Goal: Information Seeking & Learning: Learn about a topic

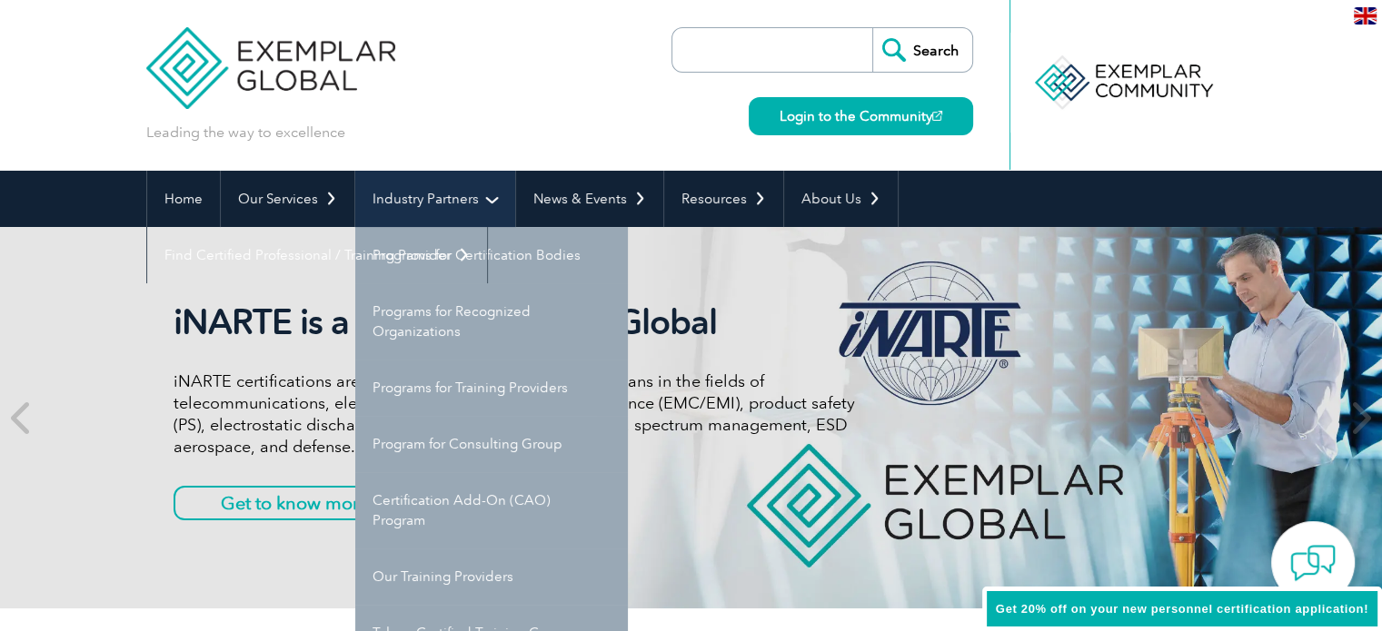
click at [474, 188] on link "Industry Partners" at bounding box center [435, 199] width 160 height 56
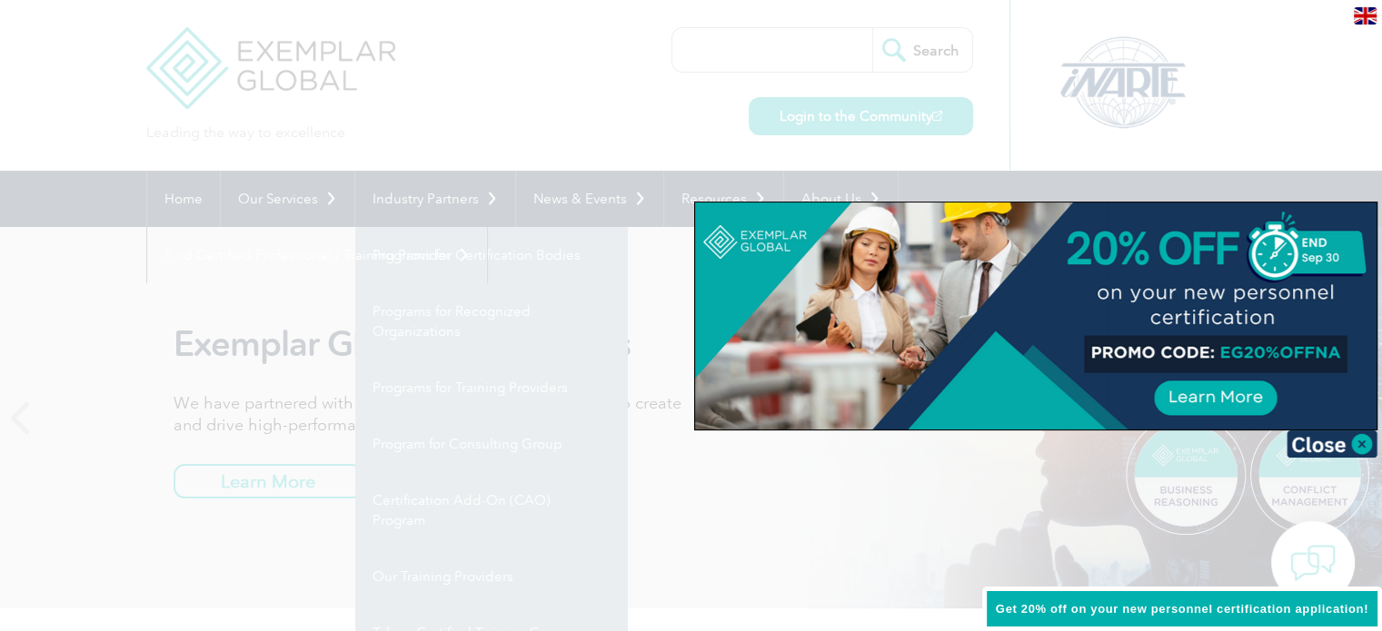
click at [454, 146] on div at bounding box center [691, 315] width 1382 height 631
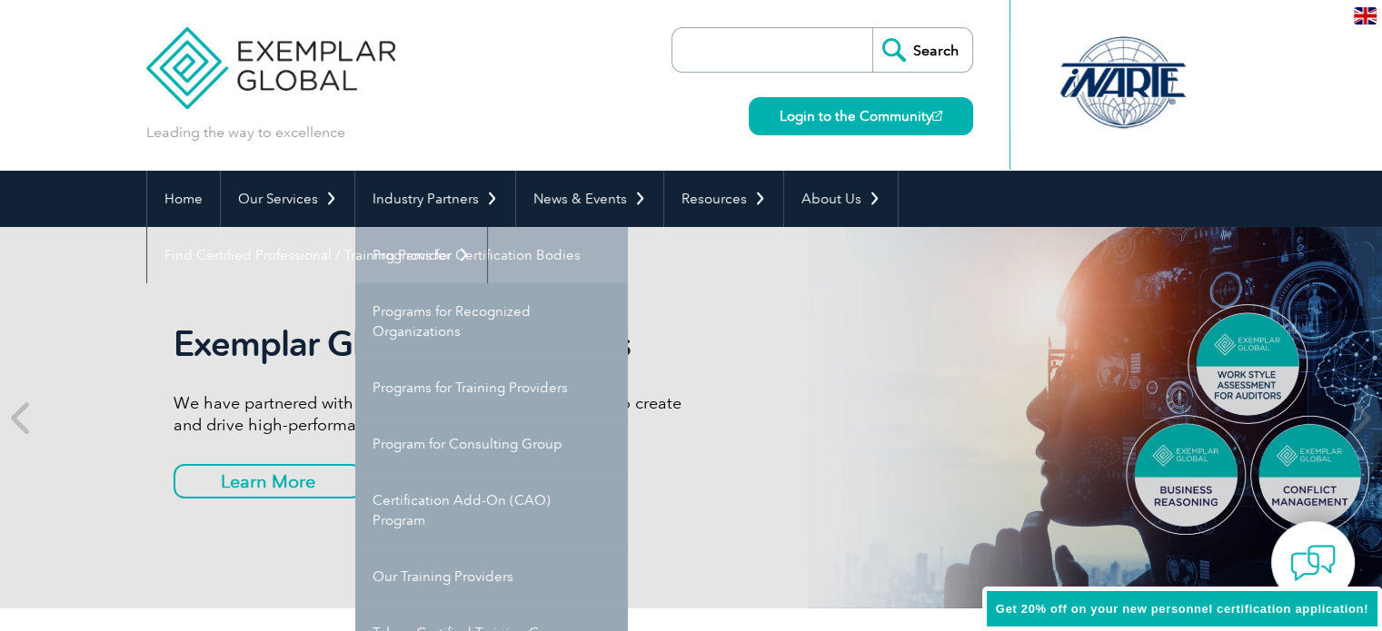
click at [453, 245] on link "Programs for Certification Bodies" at bounding box center [491, 255] width 273 height 56
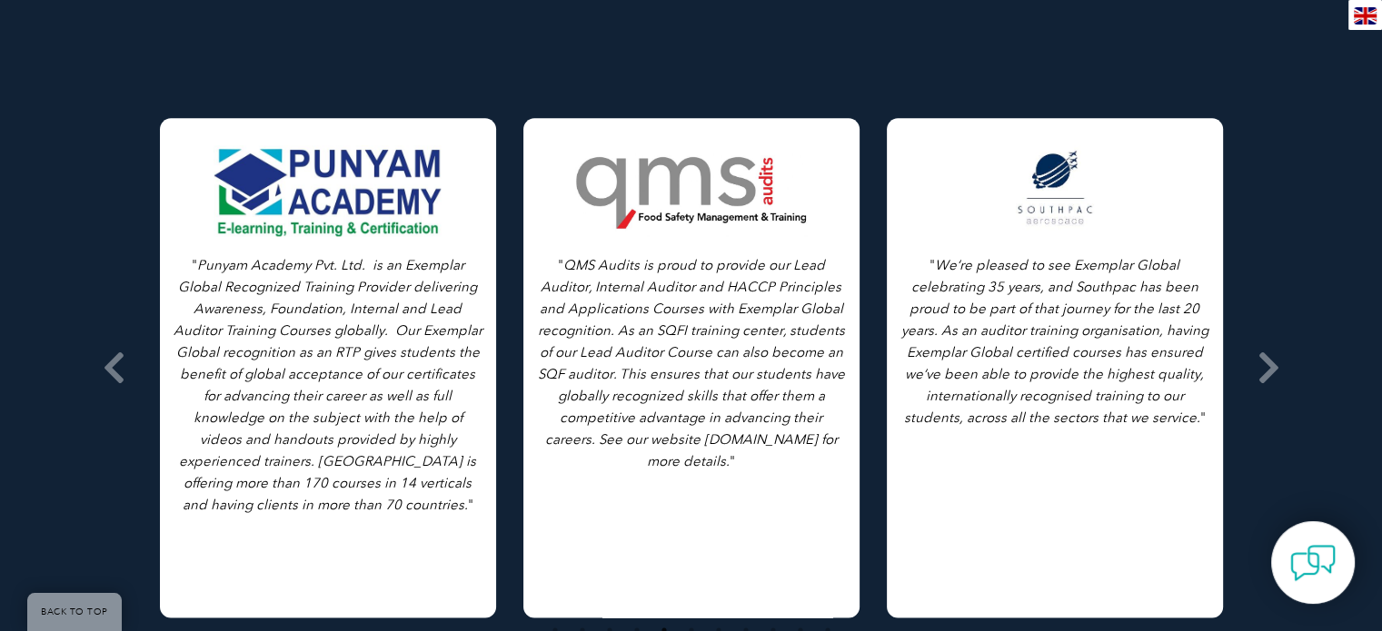
scroll to position [2413, 0]
click at [103, 368] on icon at bounding box center [114, 368] width 23 height 0
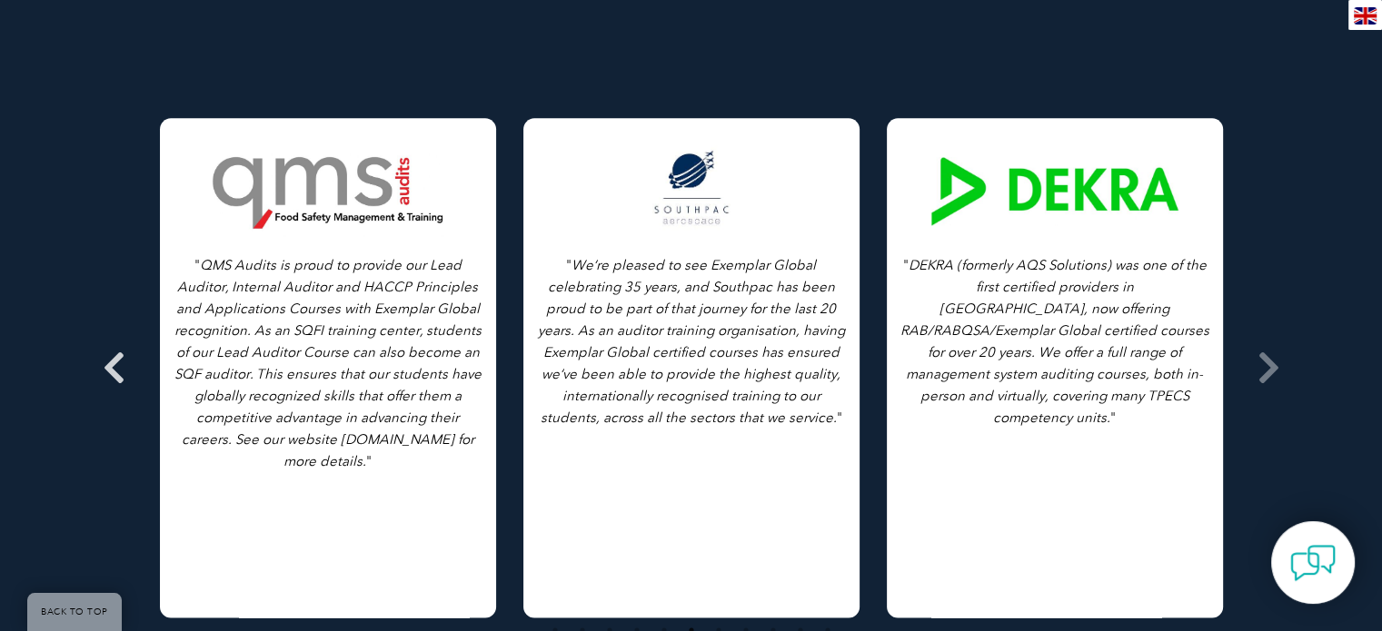
click at [103, 368] on icon at bounding box center [114, 368] width 23 height 0
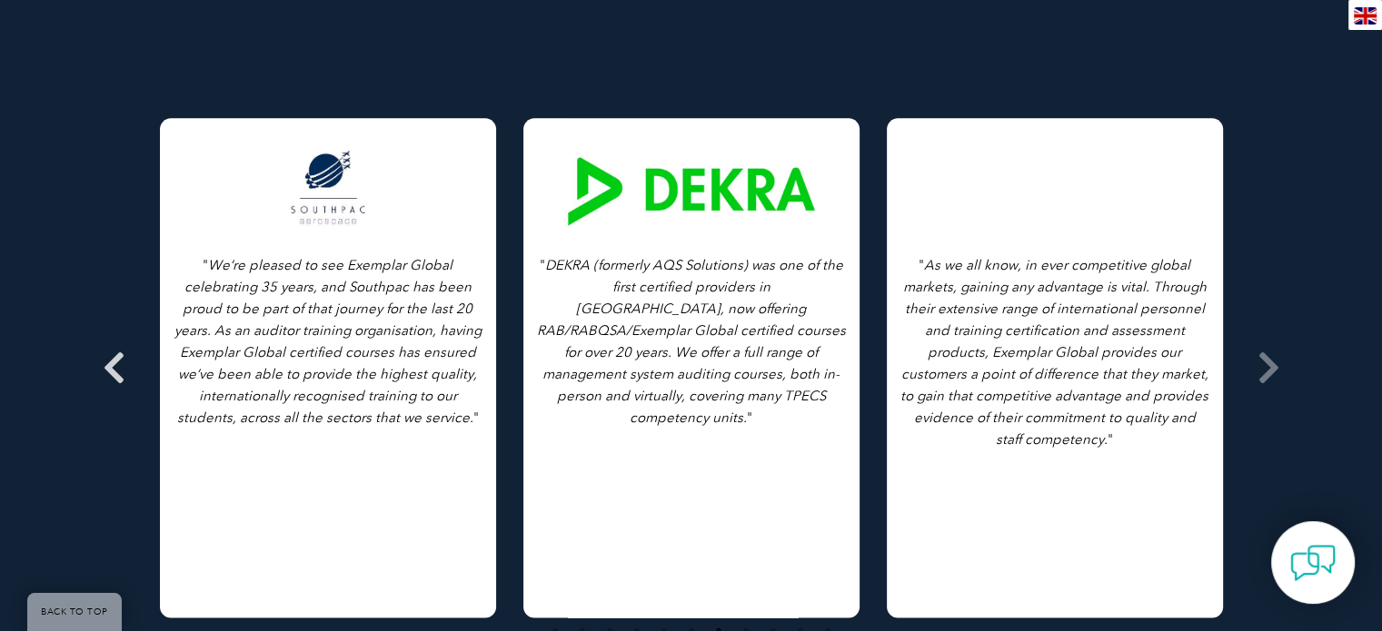
click at [103, 368] on icon at bounding box center [114, 368] width 23 height 0
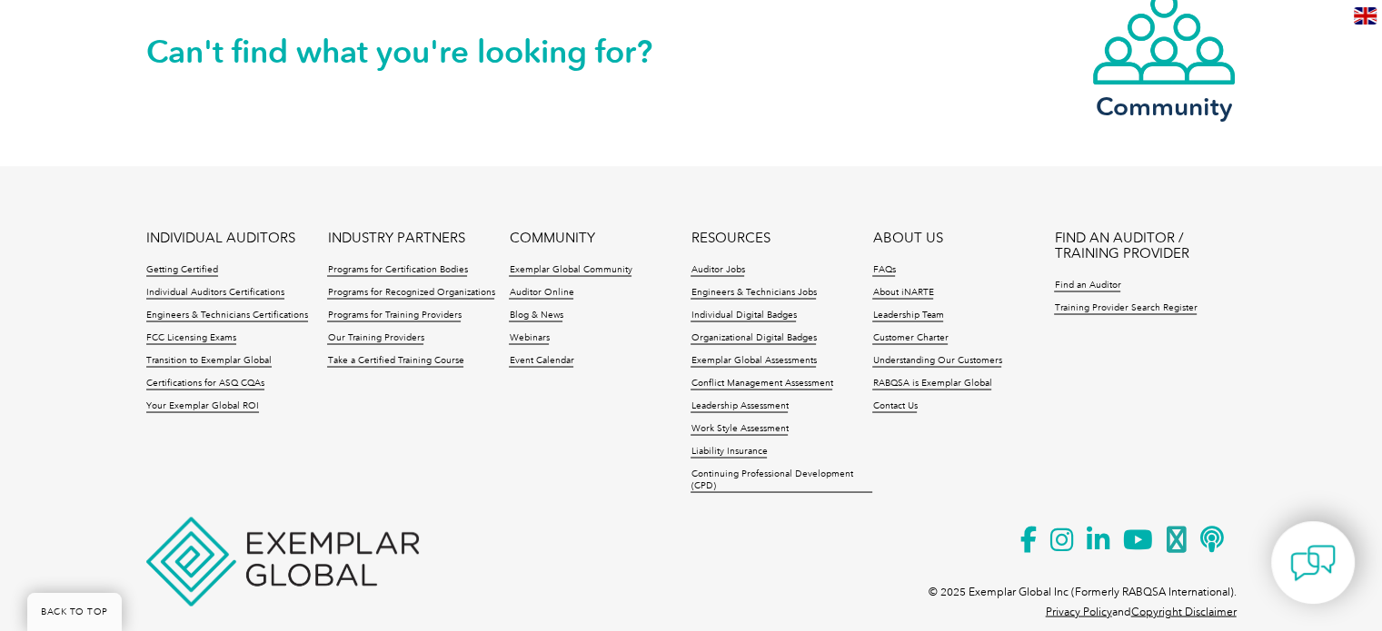
scroll to position [3259, 0]
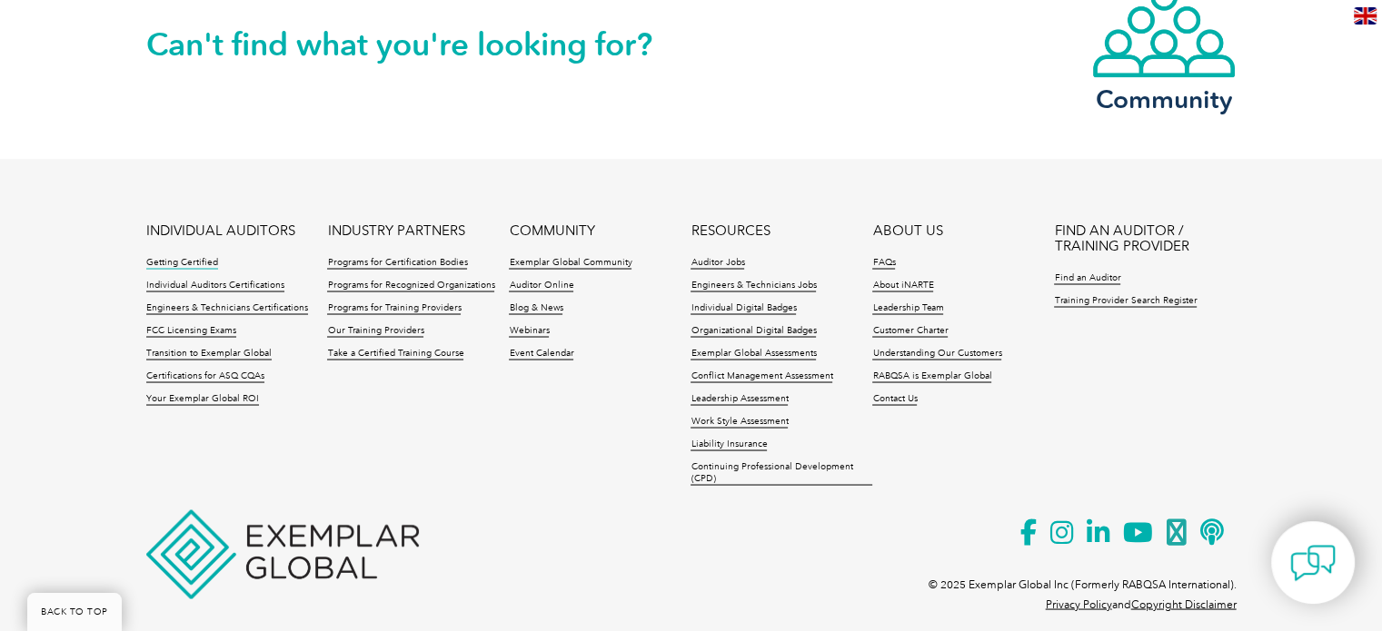
click at [197, 256] on link "Getting Certified" at bounding box center [182, 262] width 72 height 13
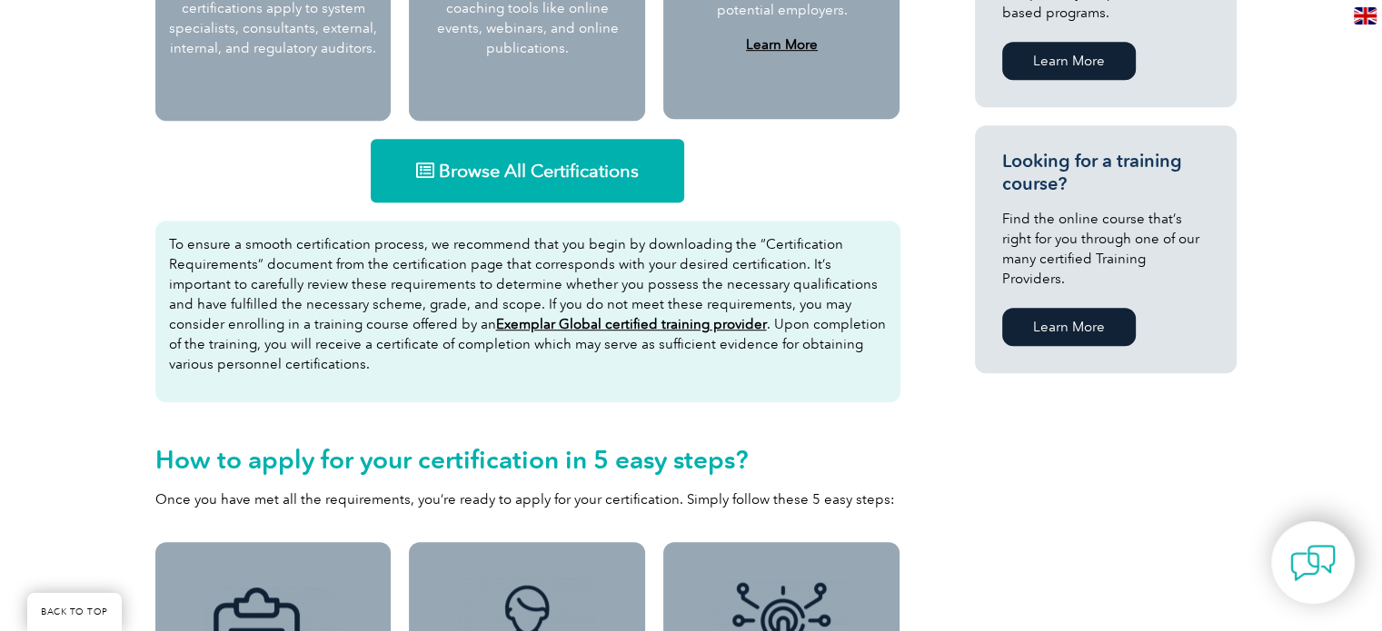
scroll to position [1112, 0]
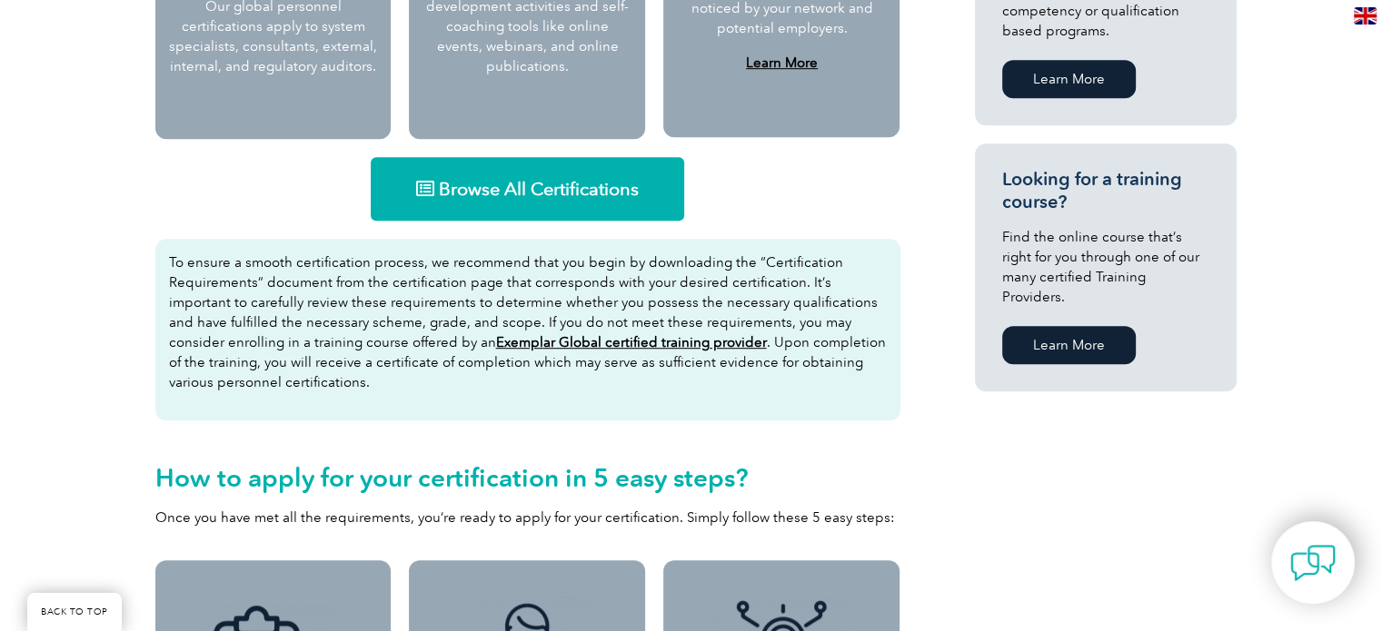
click at [570, 180] on span "Browse All Certifications" at bounding box center [539, 189] width 200 height 18
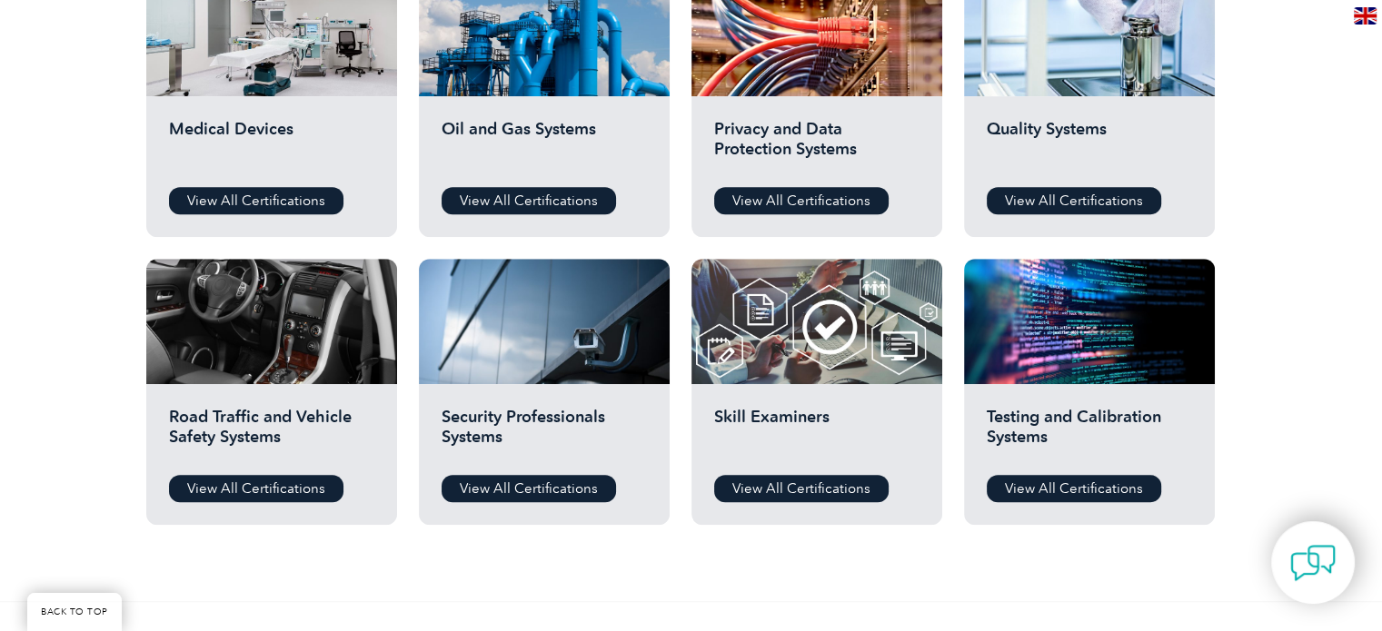
scroll to position [1293, 0]
click at [1040, 203] on link "View All Certifications" at bounding box center [1073, 200] width 174 height 27
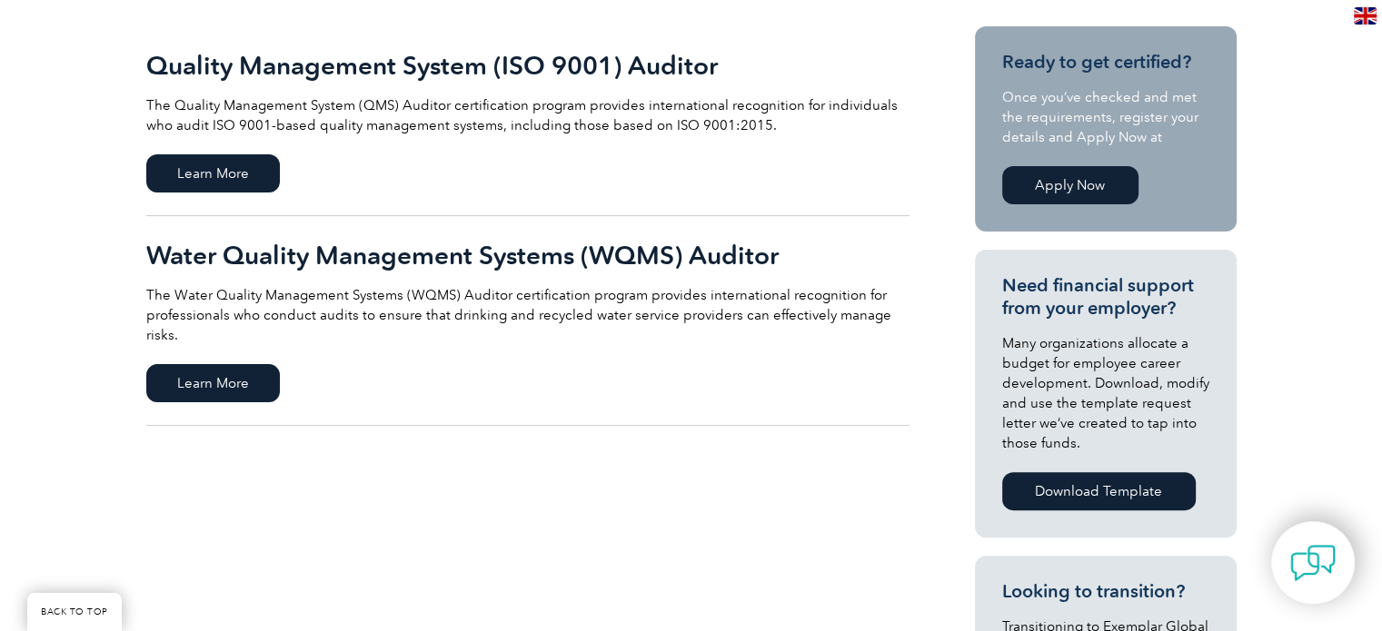
scroll to position [432, 0]
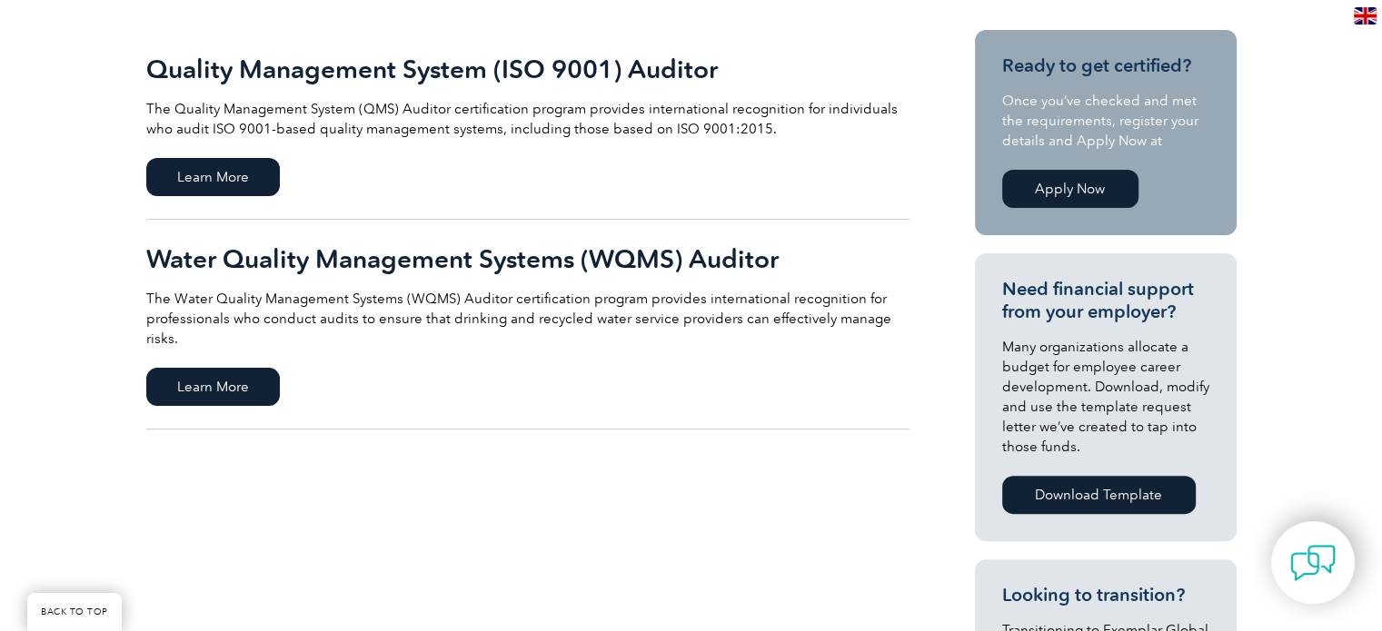
click at [471, 66] on h2 "Quality Management System (ISO 9001) Auditor" at bounding box center [527, 69] width 763 height 29
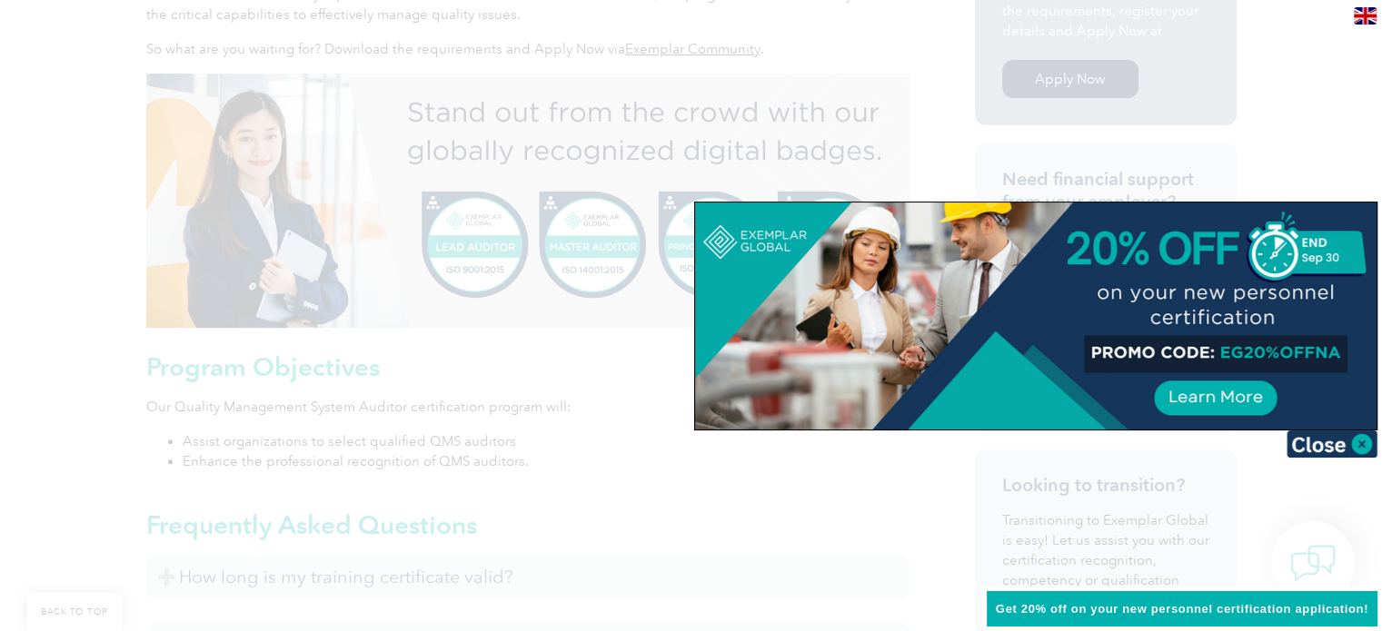
scroll to position [668, 0]
click at [1358, 434] on img at bounding box center [1331, 444] width 91 height 27
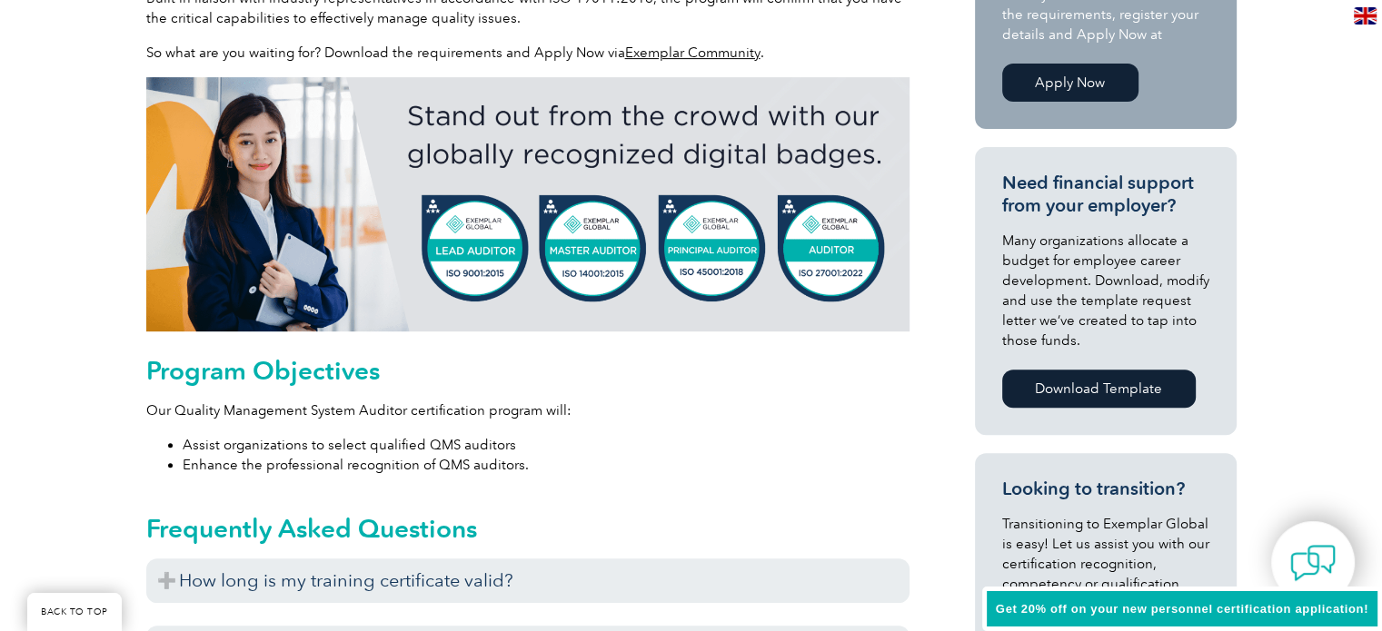
click at [472, 249] on img at bounding box center [527, 204] width 763 height 254
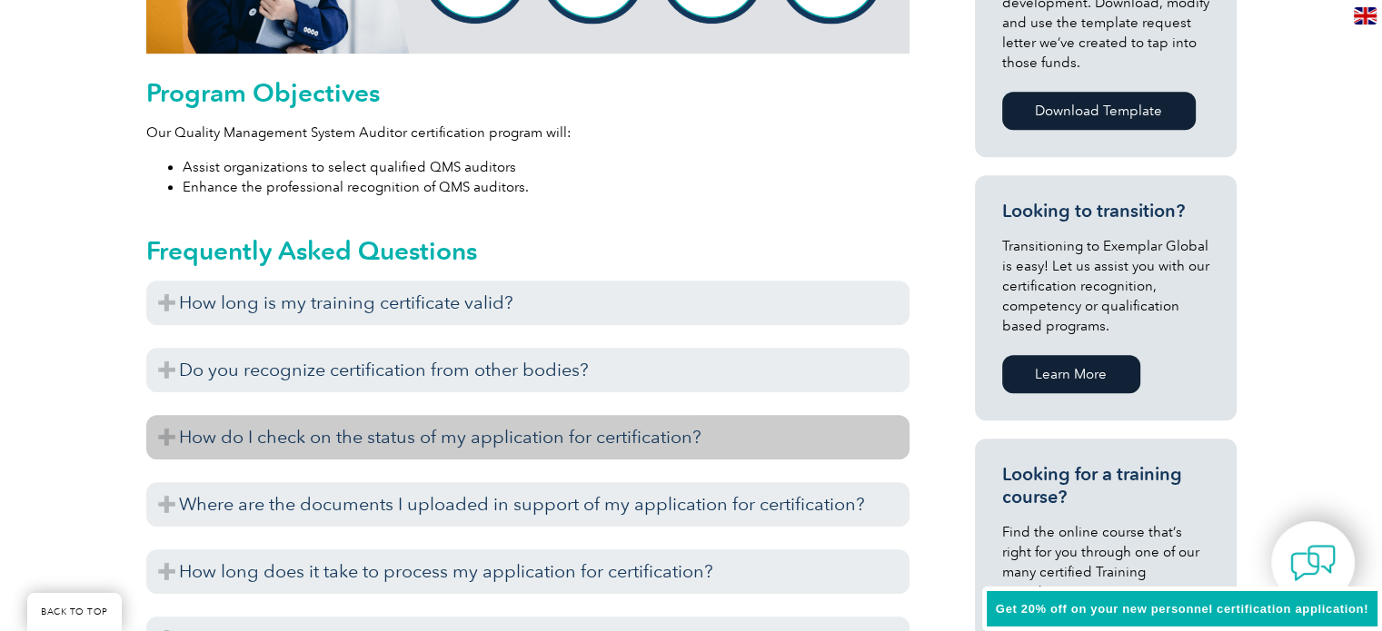
scroll to position [945, 0]
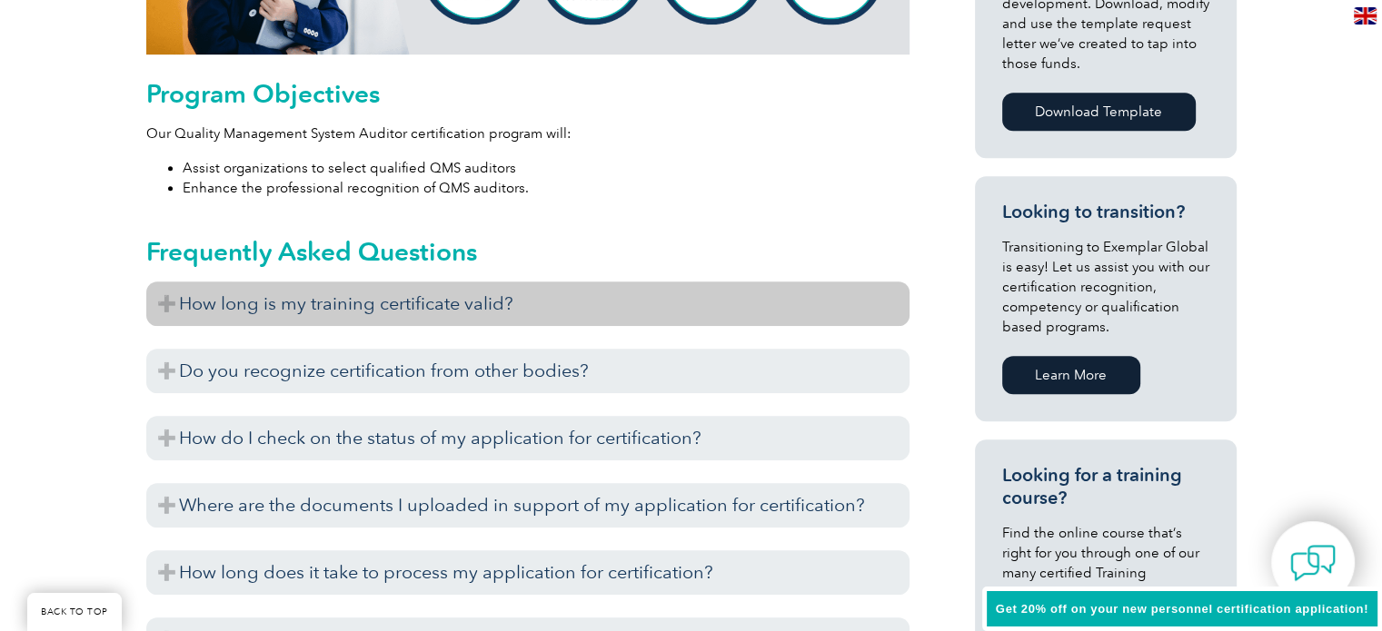
click at [429, 312] on h3 "How long is my training certificate valid?" at bounding box center [527, 304] width 763 height 45
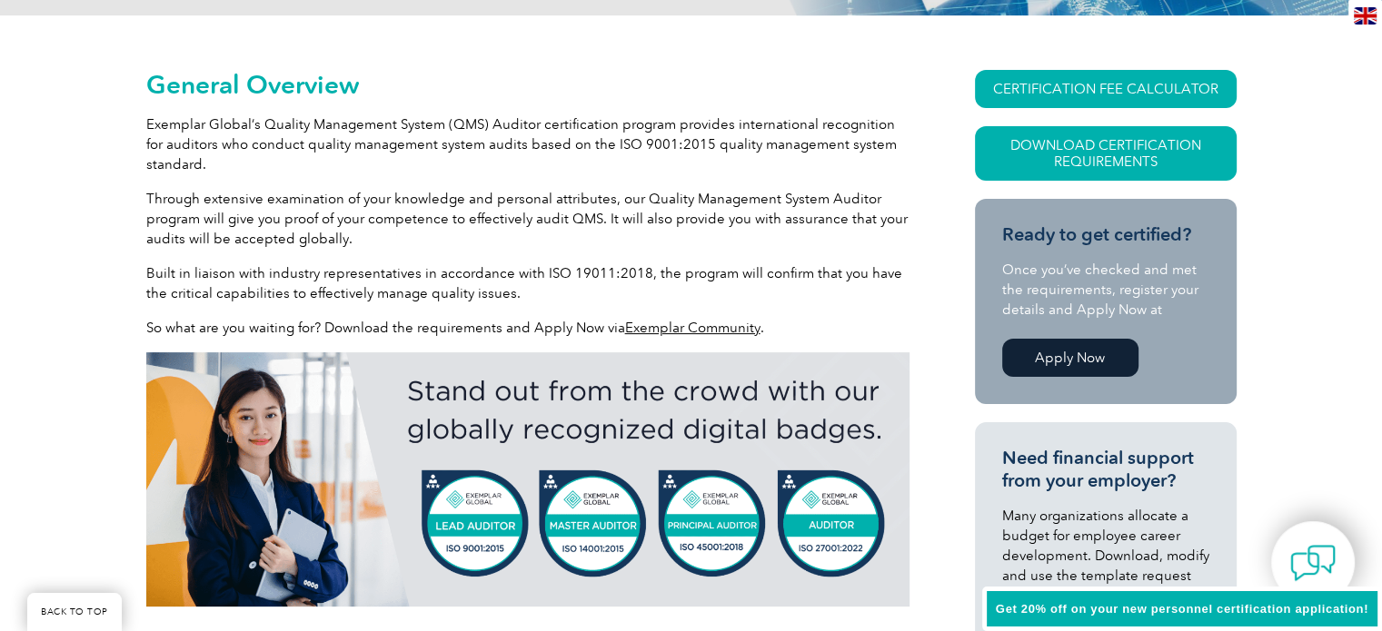
scroll to position [385, 0]
